Goal: Transaction & Acquisition: Purchase product/service

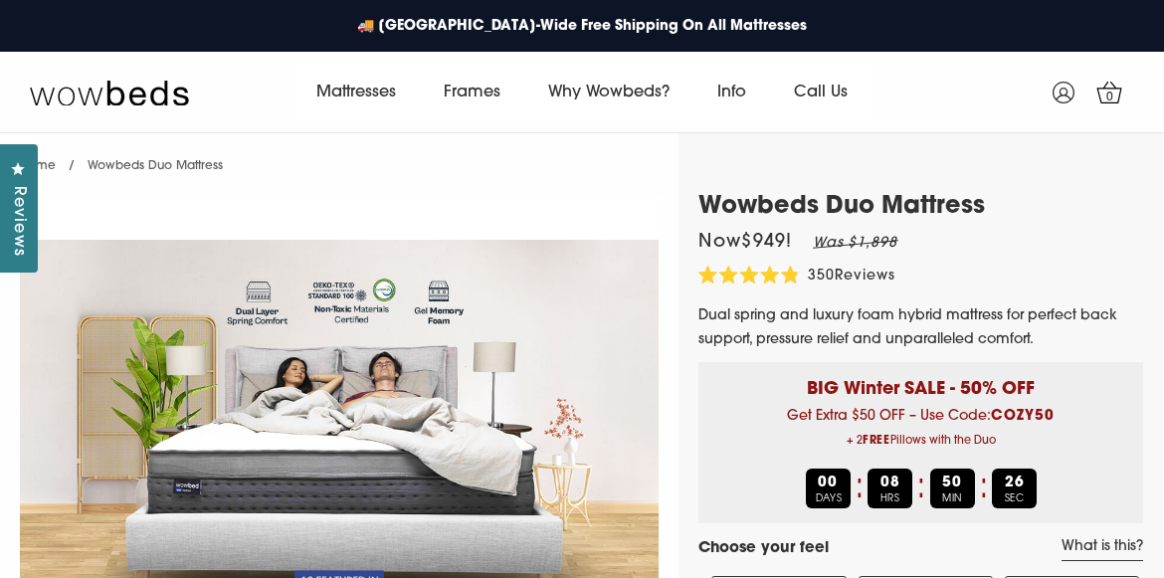
select select "Medium-Firm"
select select "Queen"
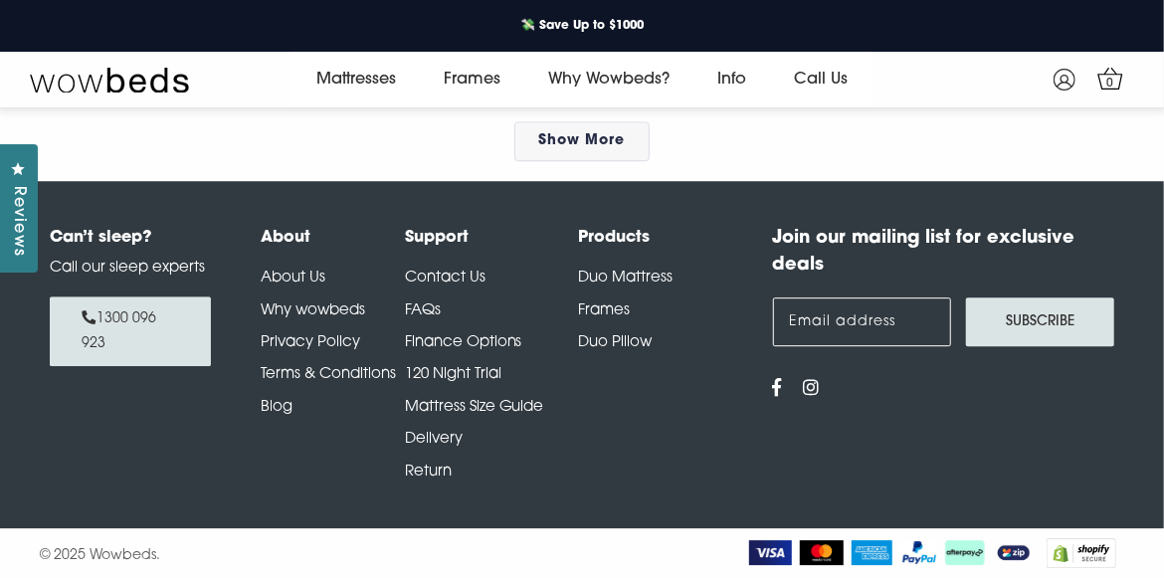
scroll to position [10187, 0]
click at [453, 275] on link "Contact Us" at bounding box center [445, 278] width 81 height 15
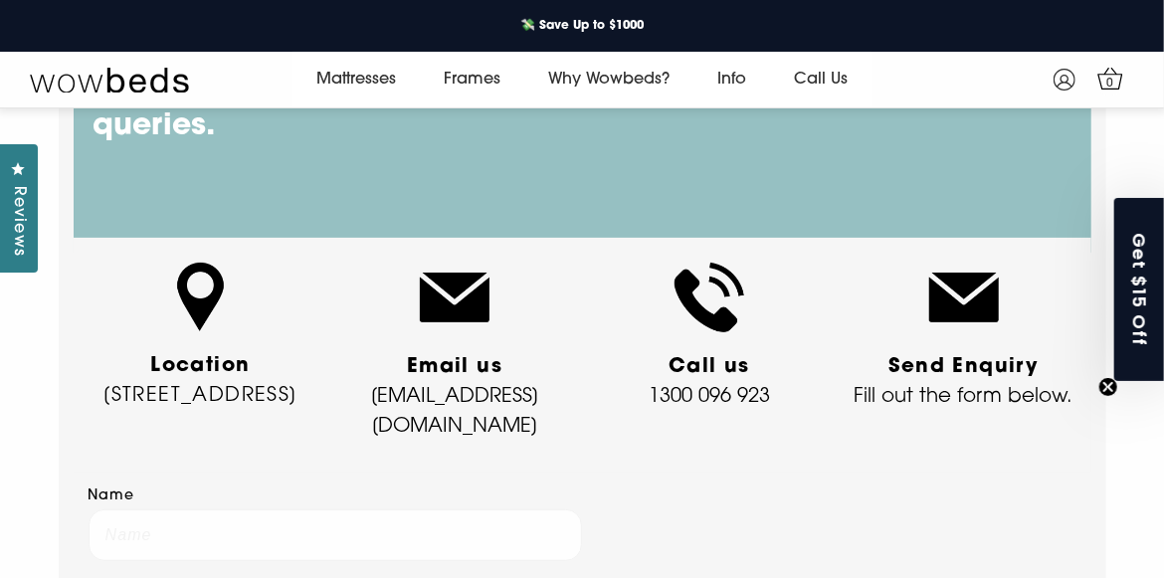
scroll to position [186, 0]
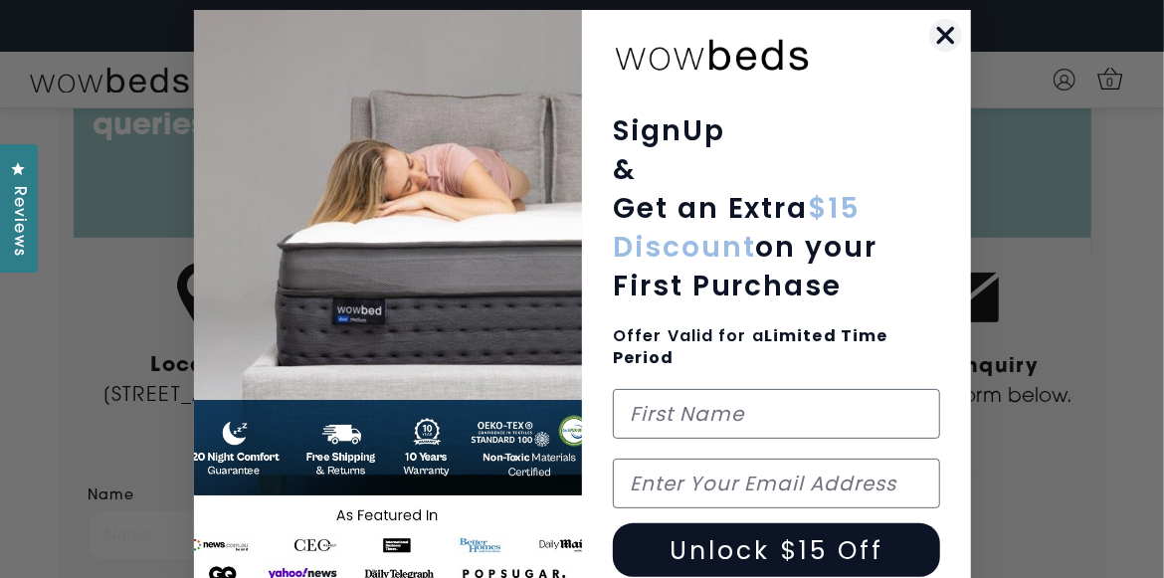
click at [937, 28] on circle "Close dialog" at bounding box center [944, 35] width 33 height 33
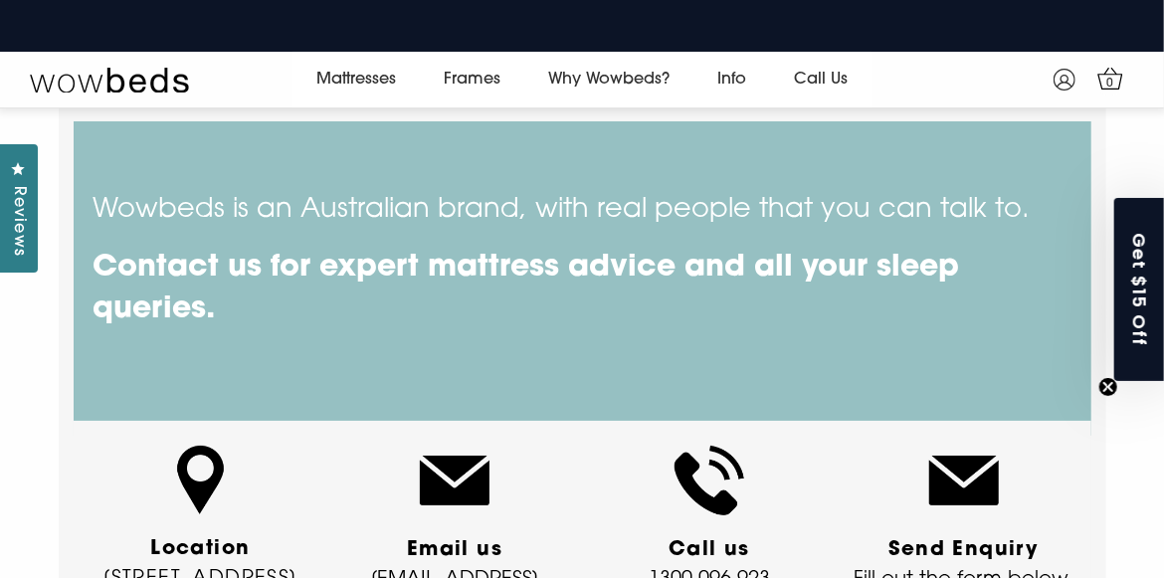
scroll to position [0, 0]
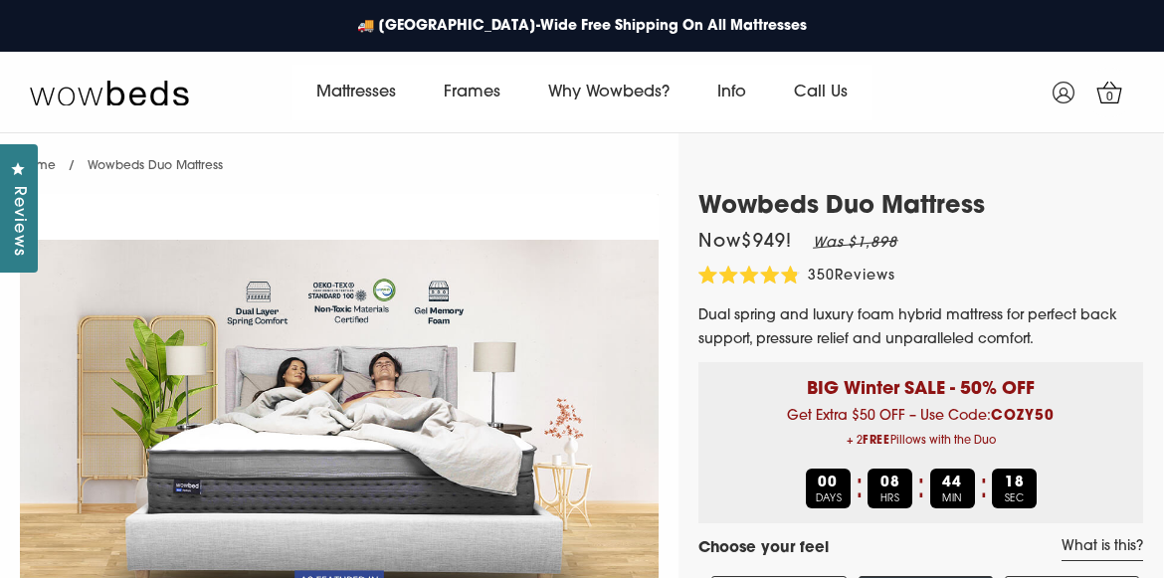
select select "Medium-Firm"
select select "Queen"
select select "Medium-Firm"
select select "Queen"
